Goal: Task Accomplishment & Management: Complete application form

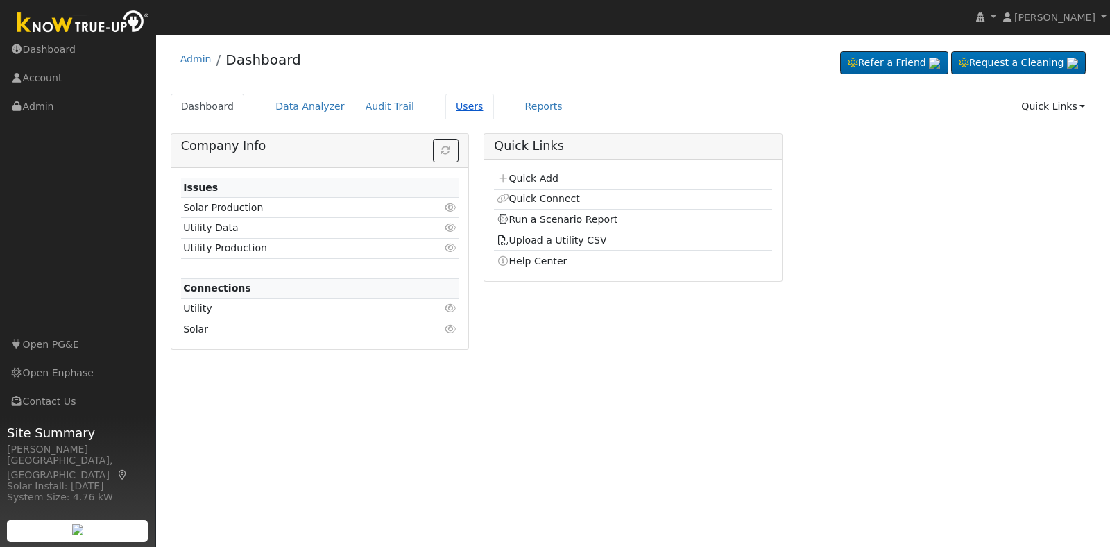
click at [448, 108] on link "Users" at bounding box center [470, 107] width 49 height 26
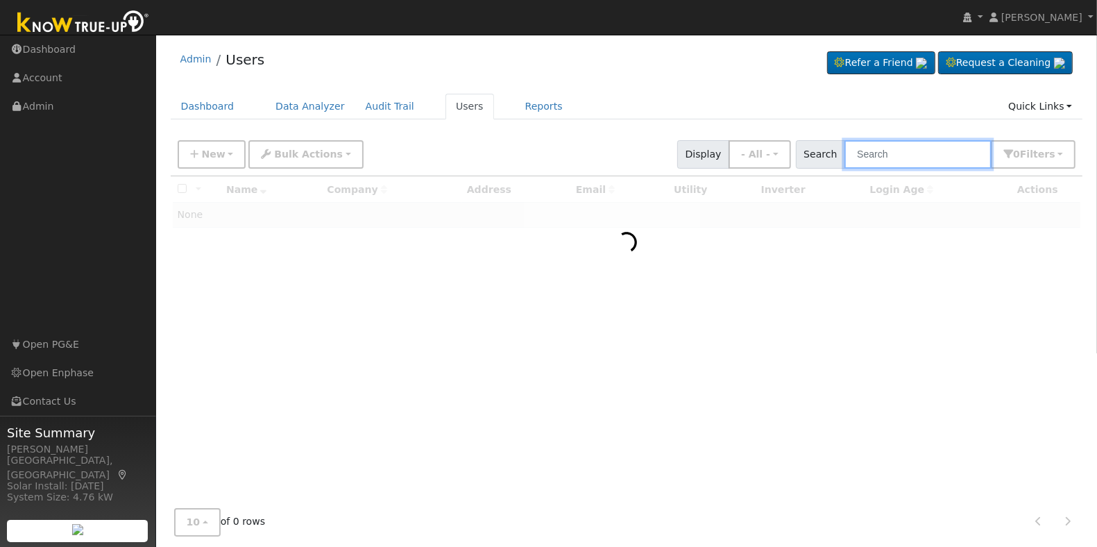
click at [889, 156] on input "text" at bounding box center [918, 154] width 147 height 28
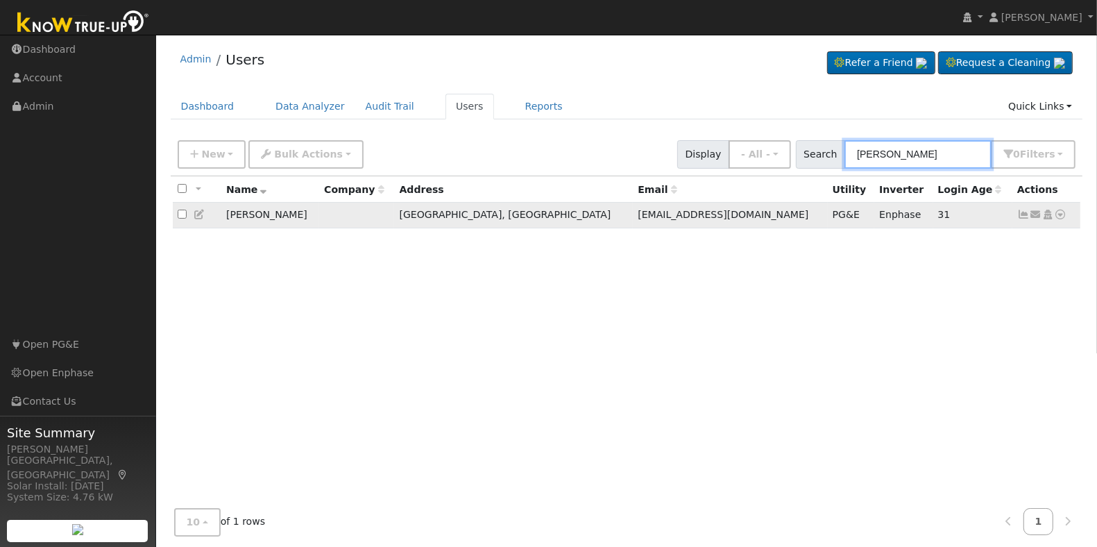
type input "[PERSON_NAME]"
click at [1063, 217] on icon at bounding box center [1061, 215] width 12 height 10
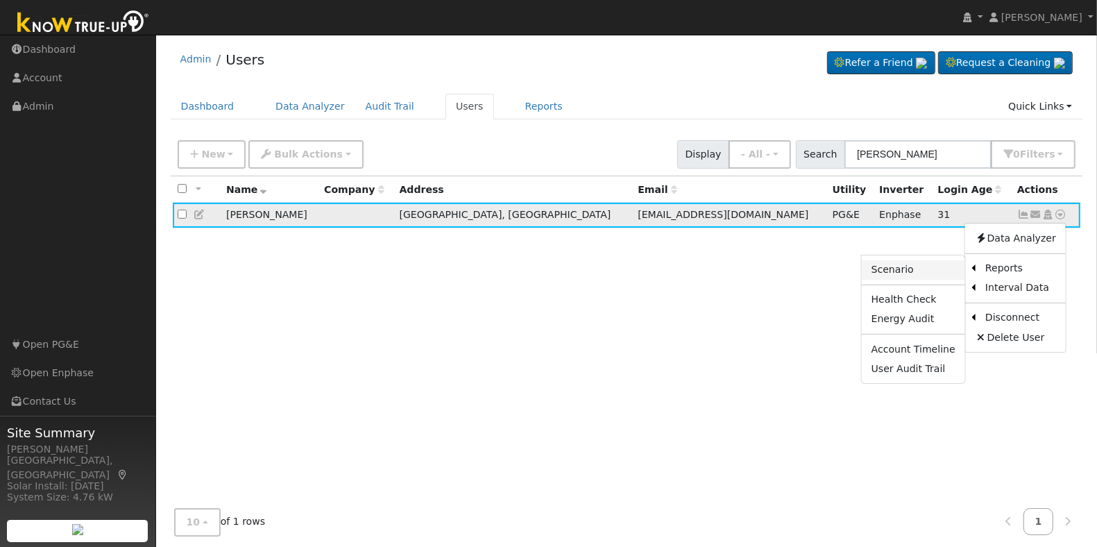
click at [924, 271] on link "Scenario" at bounding box center [913, 269] width 103 height 19
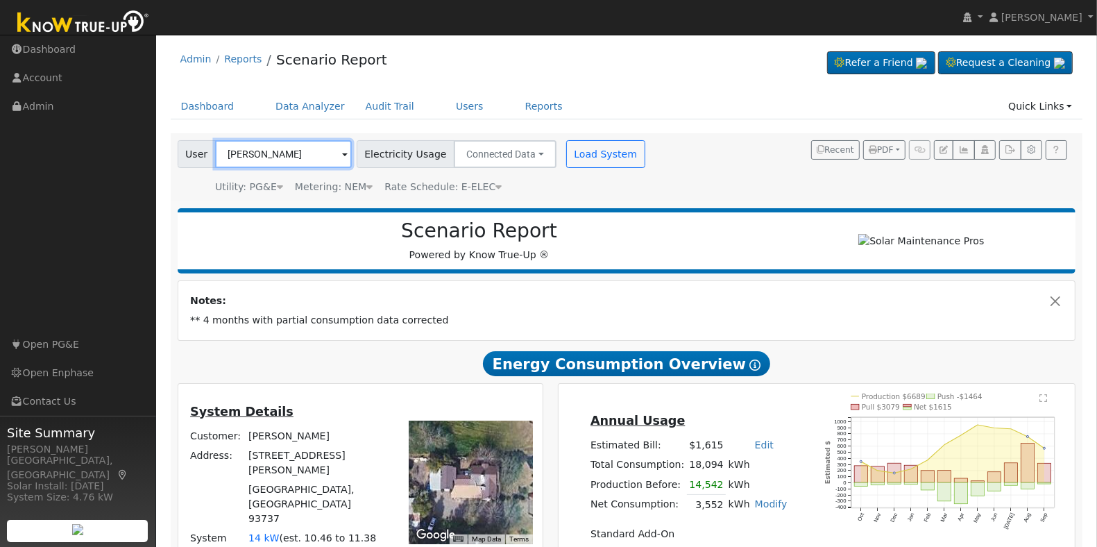
click at [272, 157] on input "Tom Aubin" at bounding box center [283, 154] width 137 height 28
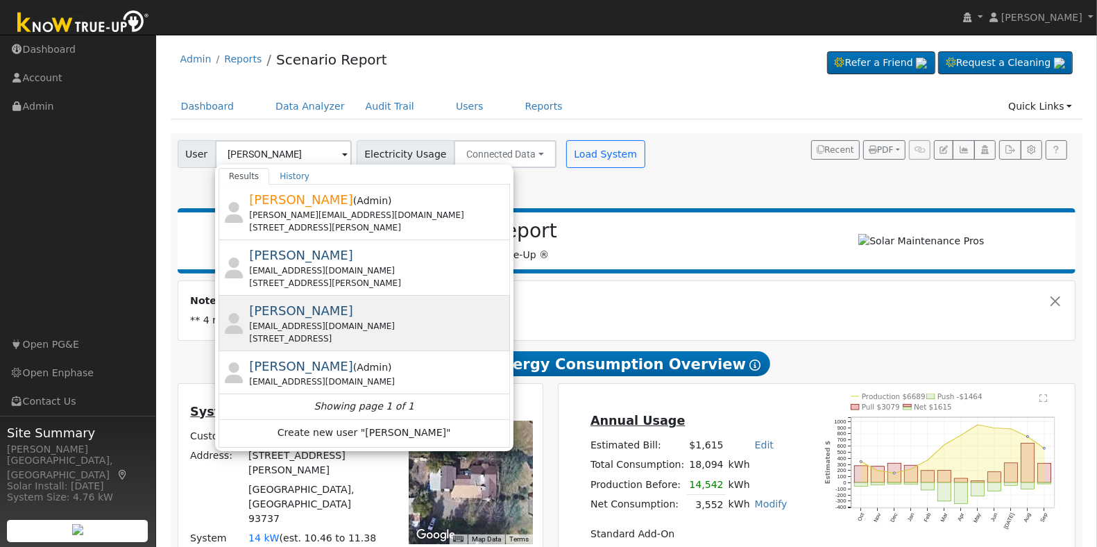
click at [369, 333] on div "773 Vernazza Avenue, Dinuba, CA 93618" at bounding box center [377, 338] width 257 height 12
type input "Tom Regier"
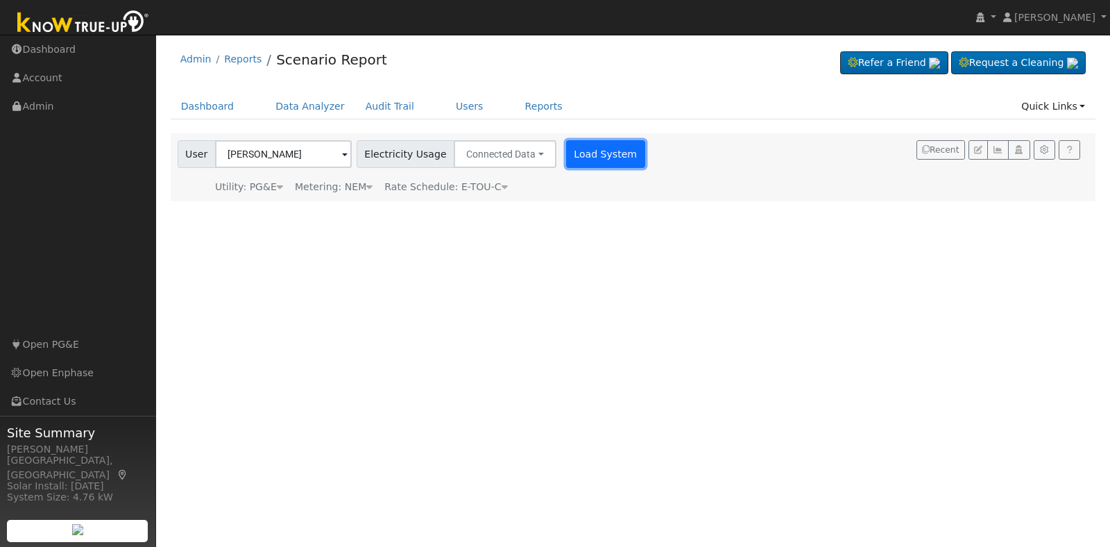
click at [589, 155] on button "Load System" at bounding box center [605, 154] width 79 height 28
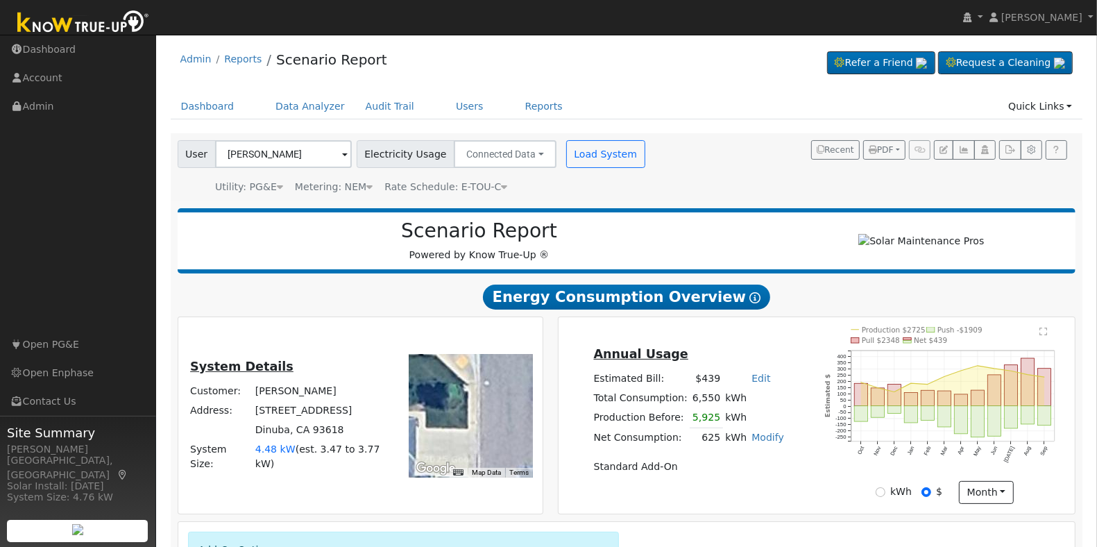
click at [483, 438] on div at bounding box center [471, 416] width 124 height 124
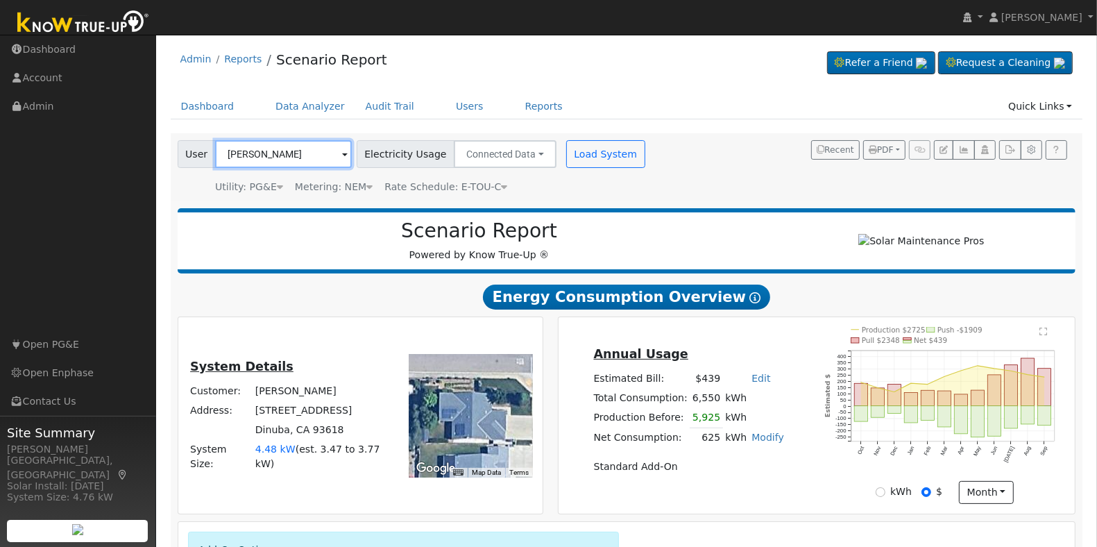
click at [291, 158] on input "Tom Regier" at bounding box center [283, 154] width 137 height 28
paste input "2575 W. Lake Van Ness Circle, Fresno, CA 93711"
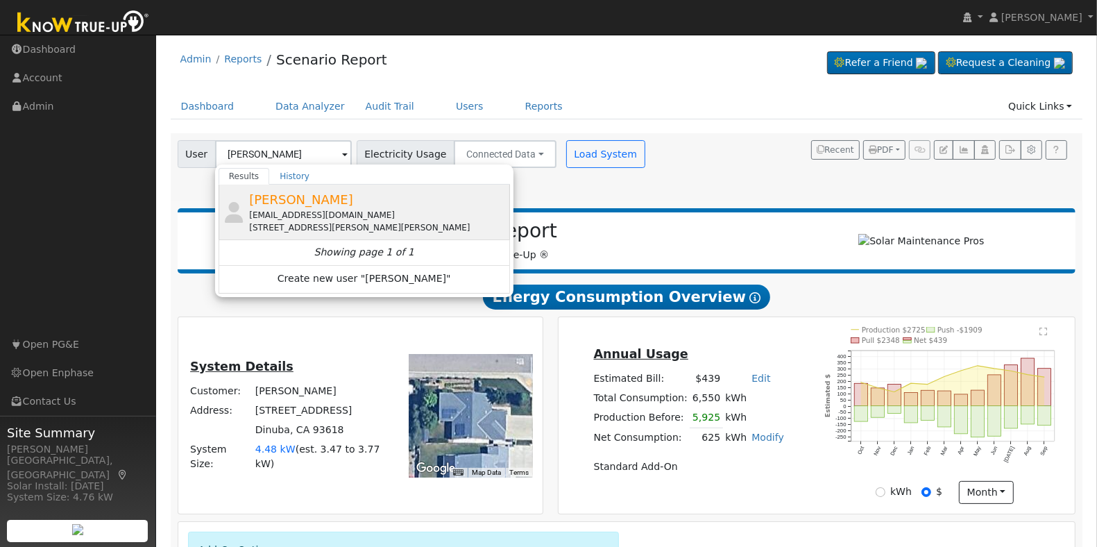
click at [380, 206] on div "Elizabeth Heng eliheng@gmail.com 28489 Perkins Road, Friant, CA 93626" at bounding box center [377, 212] width 257 height 44
type input "Elizabeth Heng"
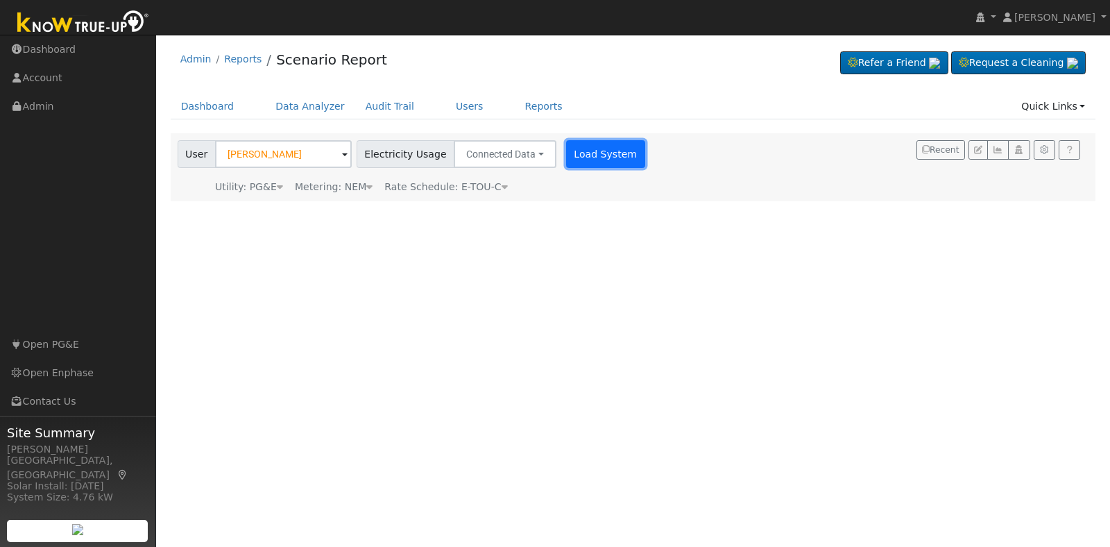
click at [584, 155] on button "Load System" at bounding box center [605, 154] width 79 height 28
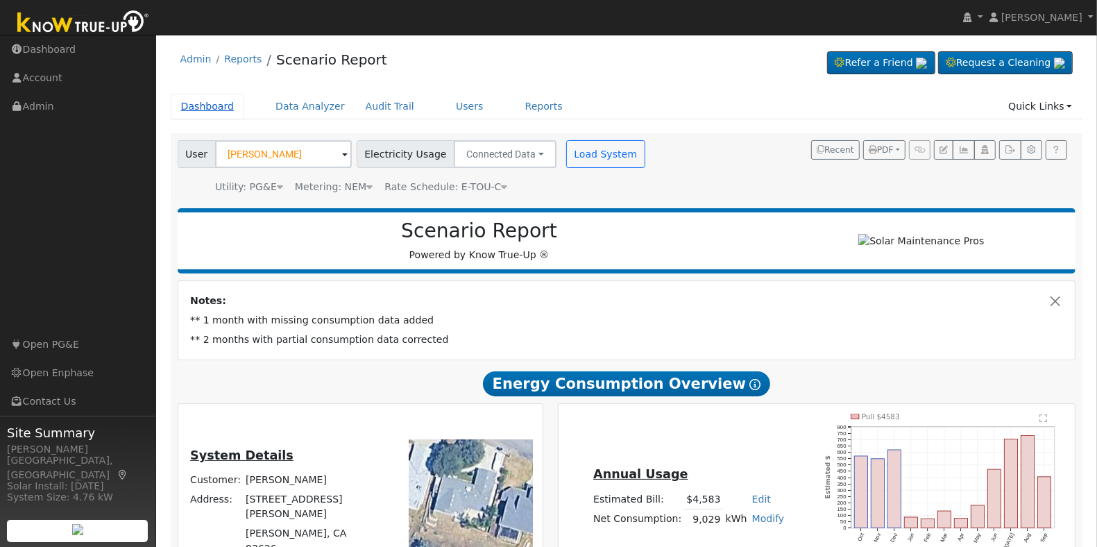
click at [193, 99] on link "Dashboard" at bounding box center [208, 107] width 74 height 26
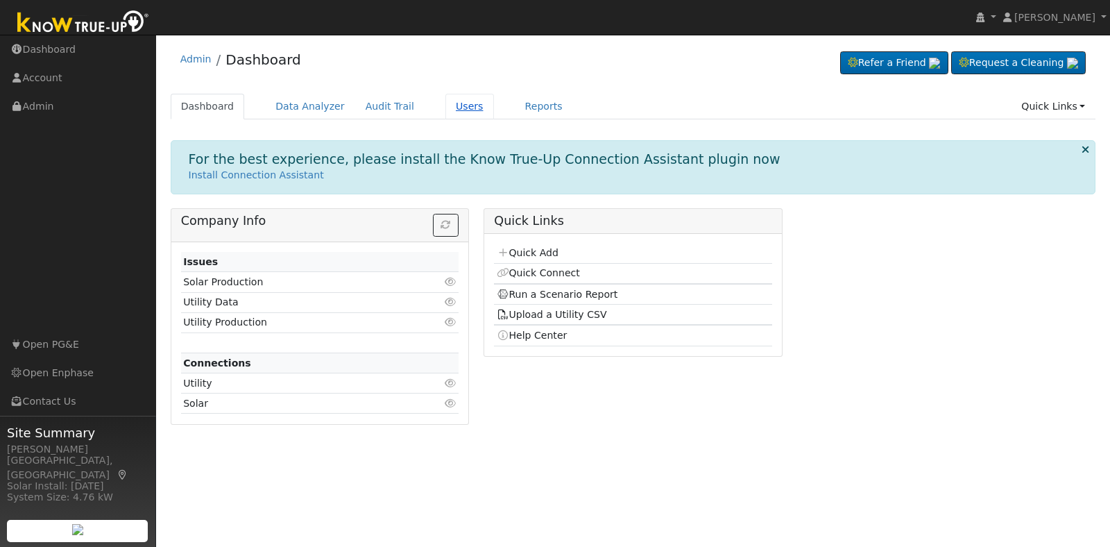
click at [462, 105] on link "Users" at bounding box center [470, 107] width 49 height 26
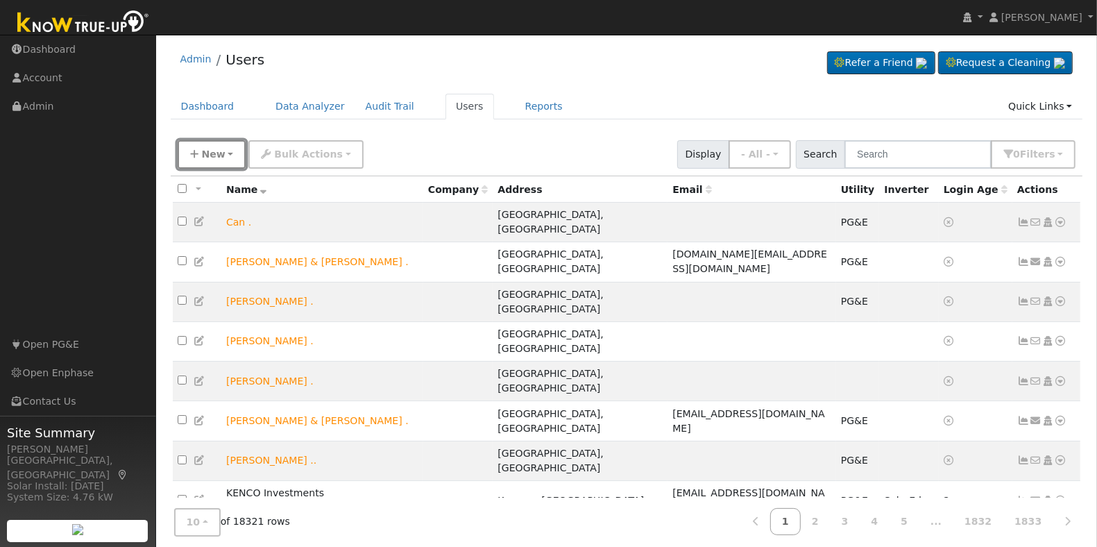
click at [191, 151] on icon "button" at bounding box center [194, 154] width 8 height 10
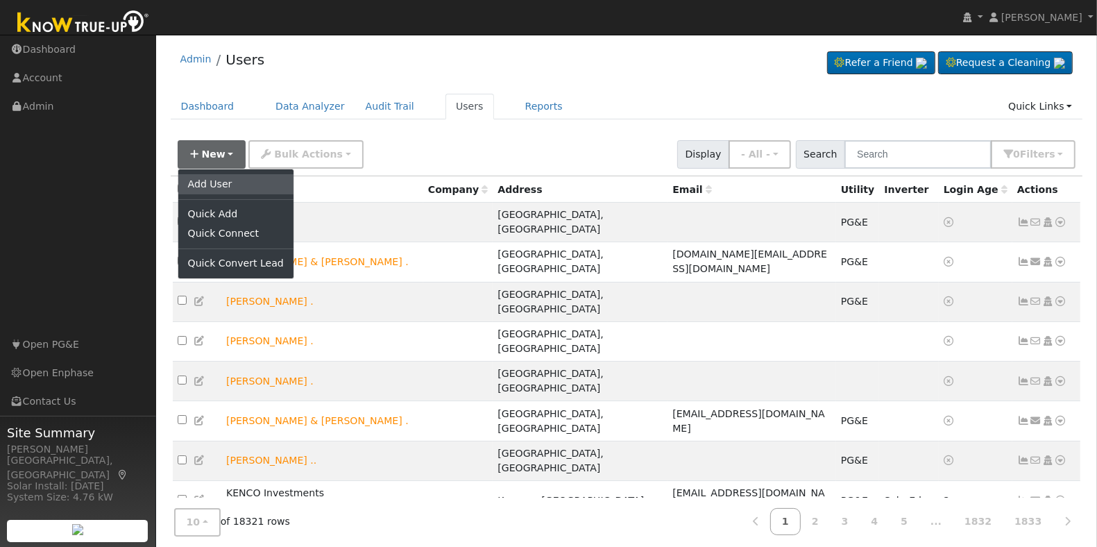
click at [243, 182] on link "Add User" at bounding box center [235, 183] width 115 height 19
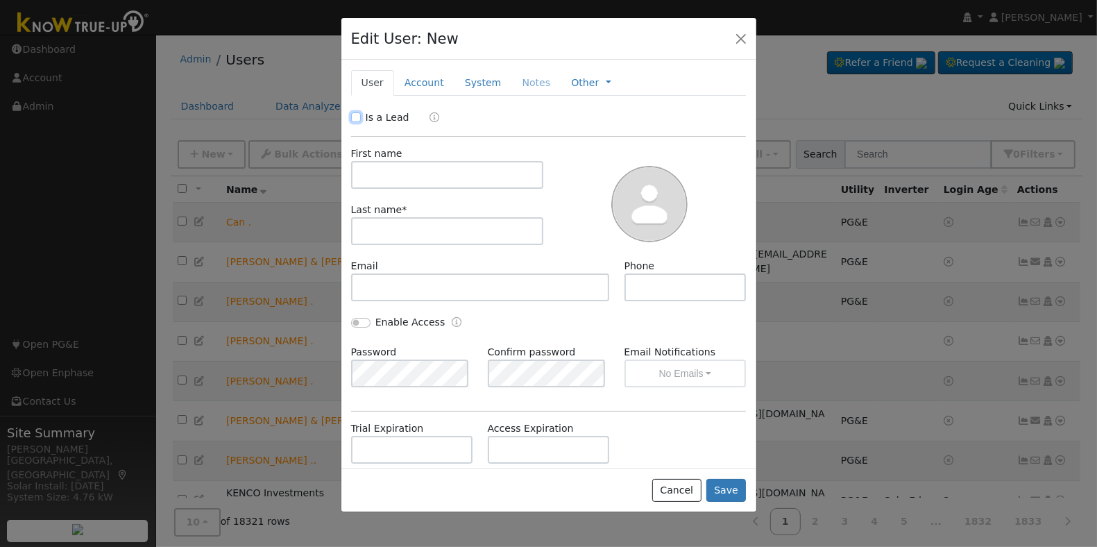
click at [355, 119] on input "Is a Lead" at bounding box center [356, 117] width 10 height 10
checkbox input "true"
click at [410, 175] on input "text" at bounding box center [447, 175] width 193 height 28
paste input "2575 W. Lake Van Ness Circle, Fresno, CA 93711"
type input "2575 W. Lake Van Ness Circle, Fresno, CA 93711"
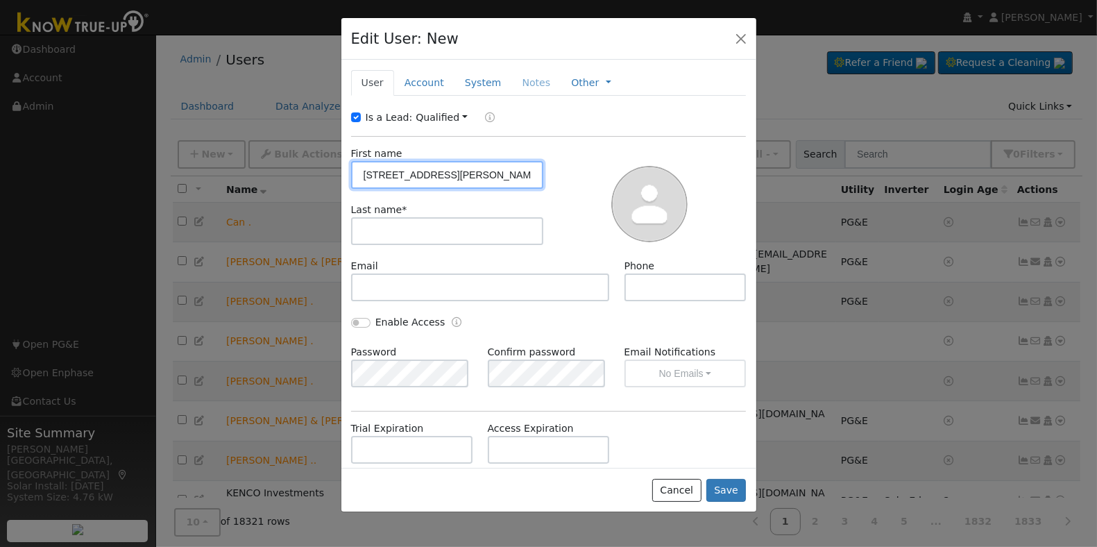
scroll to position [0, 53]
click at [409, 174] on input "2575 W. Lake Van Ness Circle, Fresno, CA 93711" at bounding box center [447, 175] width 193 height 28
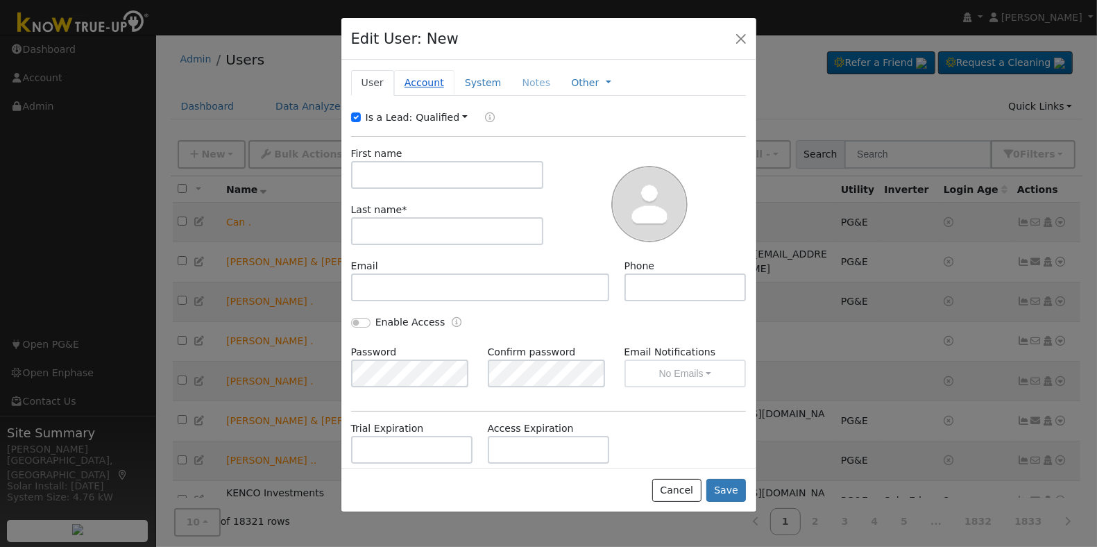
click at [421, 78] on link "Account" at bounding box center [424, 83] width 60 height 26
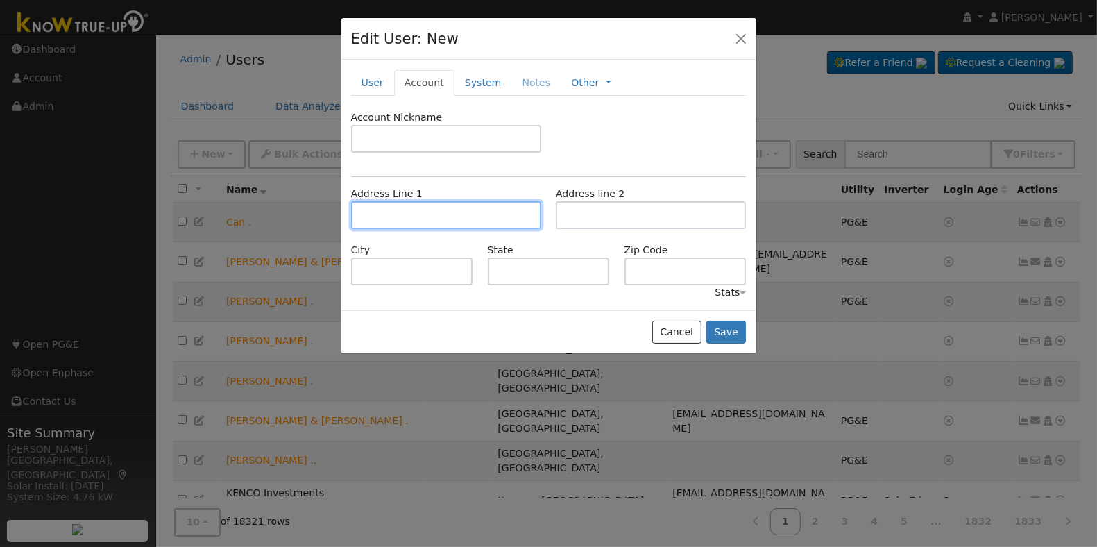
click at [407, 213] on input "text" at bounding box center [446, 215] width 190 height 28
paste input "2575 W. Lake Van Ness Circle, Fresno, CA 93711"
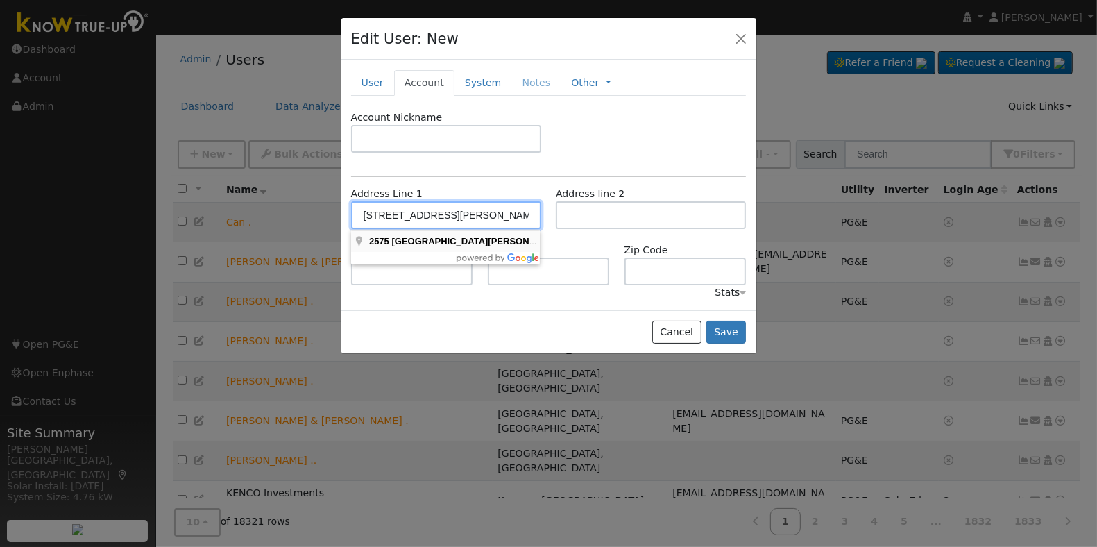
type input "2575 West Lake Van Ness Circle"
type input "Fresno"
type input "CA"
type input "93711"
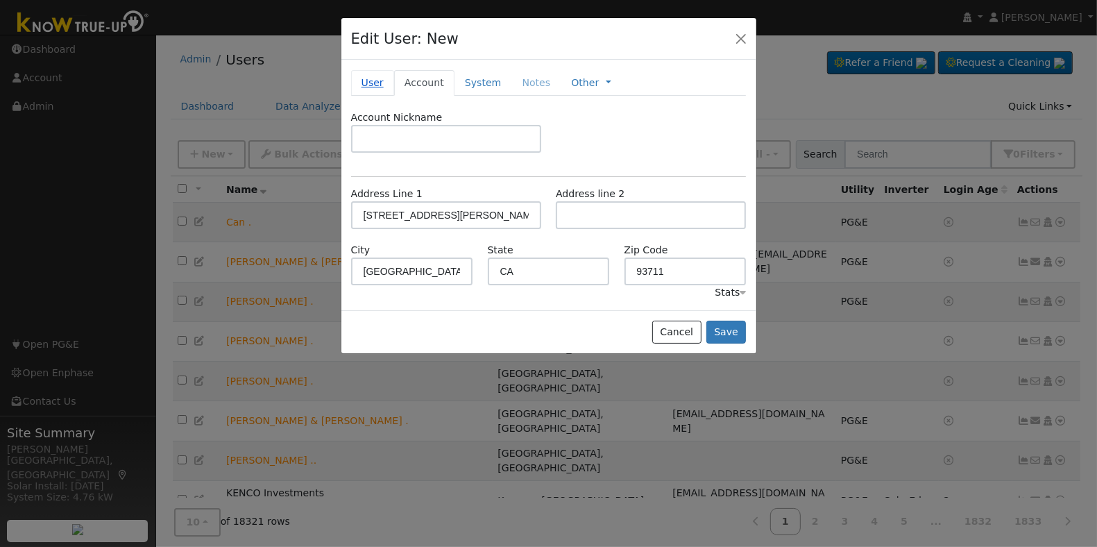
click at [385, 81] on link "User" at bounding box center [372, 83] width 43 height 26
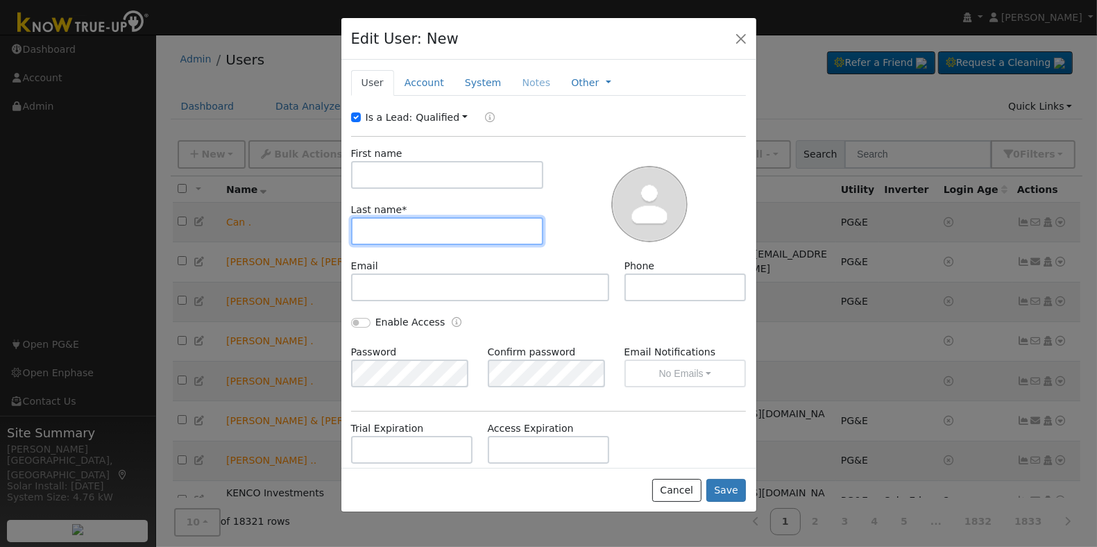
click at [431, 241] on input "text" at bounding box center [447, 231] width 193 height 28
drag, startPoint x: 404, startPoint y: 229, endPoint x: 353, endPoint y: 233, distance: 51.5
click at [353, 233] on input "Elizabeth Heng (2nd" at bounding box center [447, 231] width 193 height 28
type input "Elizabeth Heng (2nd"
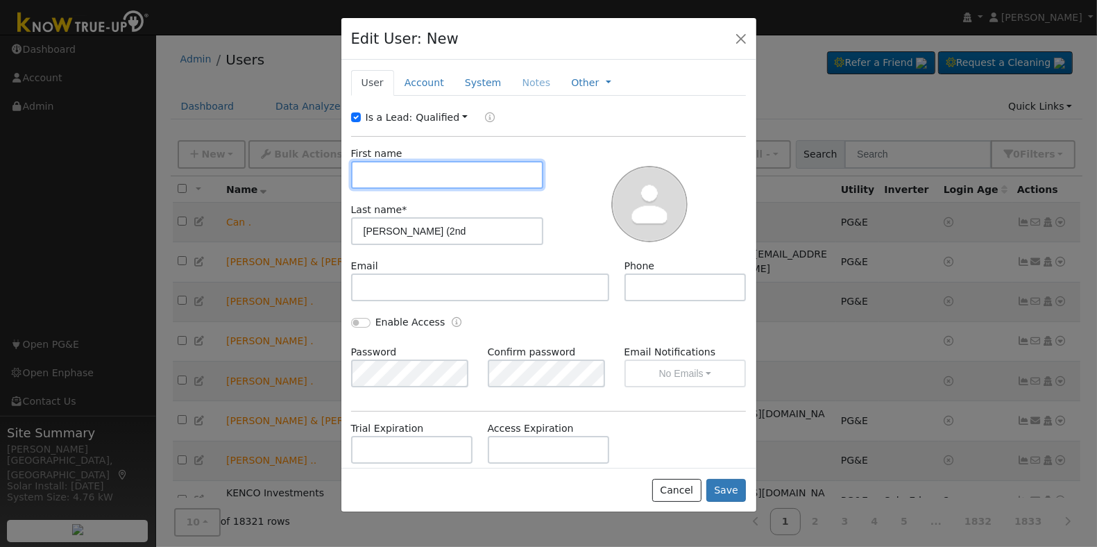
click at [439, 170] on input "text" at bounding box center [447, 175] width 193 height 28
paste input "Elizabeth"
type input "Elizabeth"
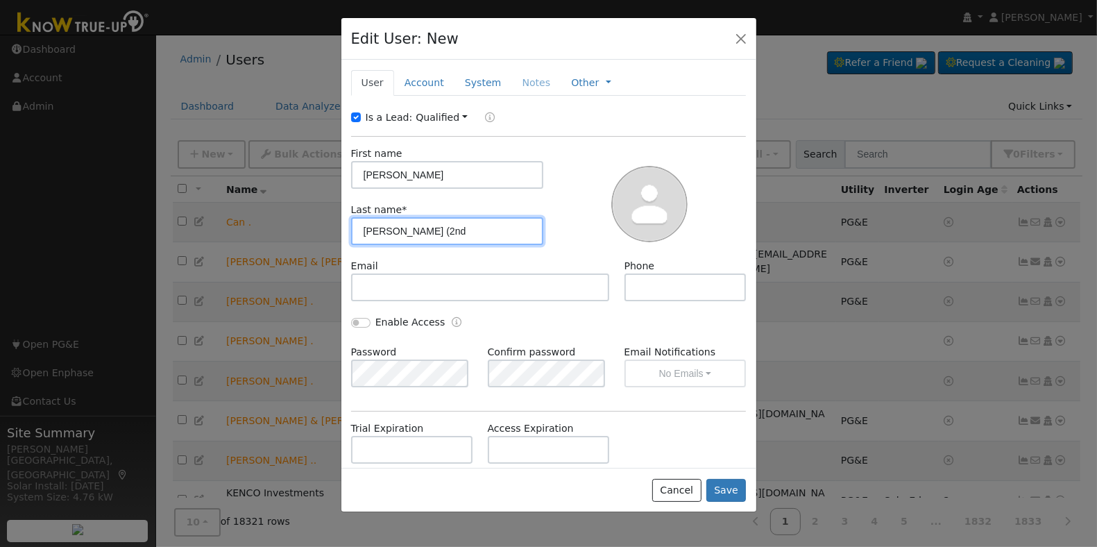
click at [407, 233] on input "Elizabeth Heng (2nd" at bounding box center [447, 231] width 193 height 28
click at [453, 223] on input "Heng (2nd" at bounding box center [447, 231] width 193 height 28
type input "Heng (2nd home)"
click at [421, 78] on link "Account" at bounding box center [424, 83] width 60 height 26
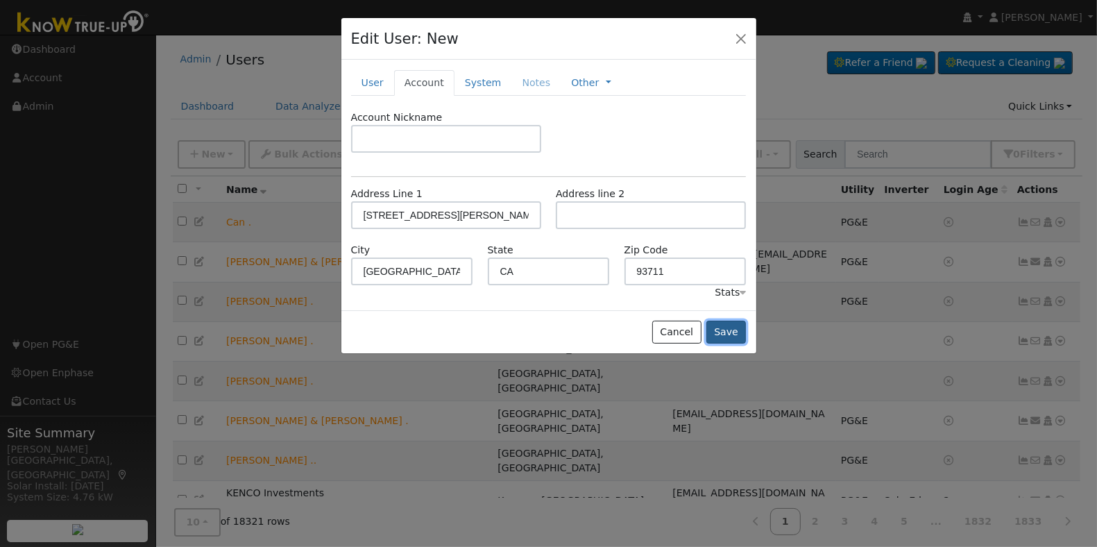
click at [726, 332] on button "Save" at bounding box center [727, 333] width 40 height 24
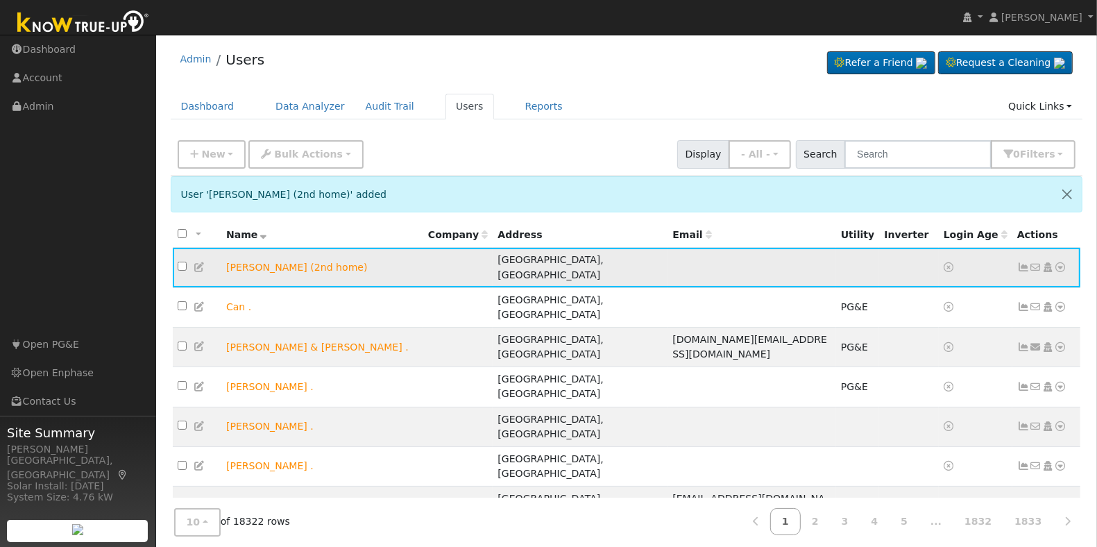
click at [1049, 262] on icon at bounding box center [1048, 267] width 12 height 10
